Goal: Task Accomplishment & Management: Manage account settings

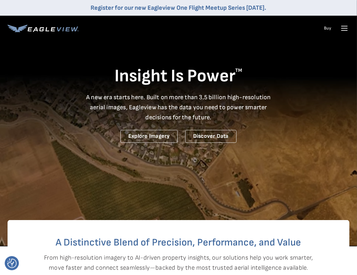
click at [342, 30] on icon at bounding box center [344, 28] width 10 height 10
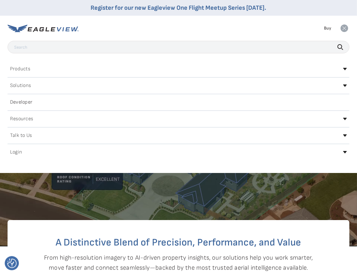
click at [344, 152] on icon at bounding box center [345, 152] width 4 height 3
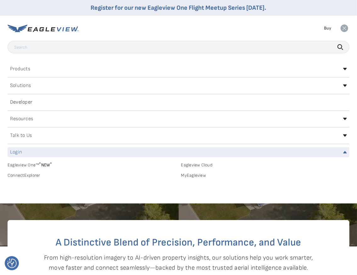
click at [194, 175] on link "MyEagleview" at bounding box center [265, 176] width 169 height 6
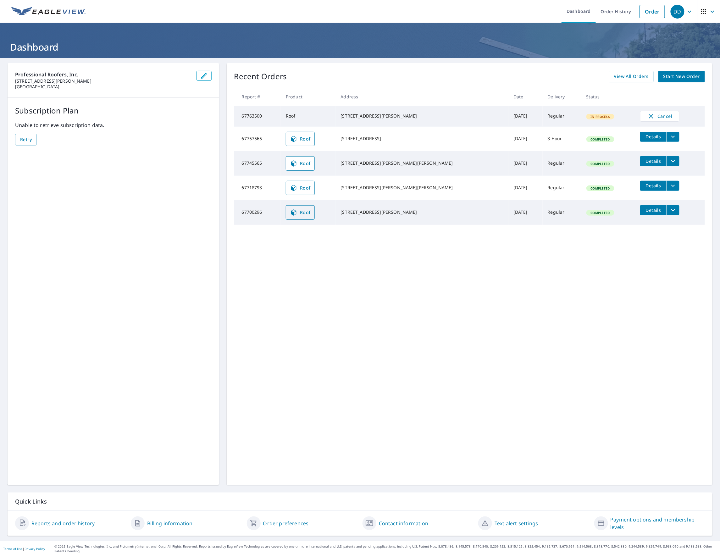
click at [305, 216] on span "Roof" at bounding box center [300, 213] width 21 height 8
click at [611, 15] on link "Order History" at bounding box center [616, 11] width 41 height 23
